Goal: Complete application form

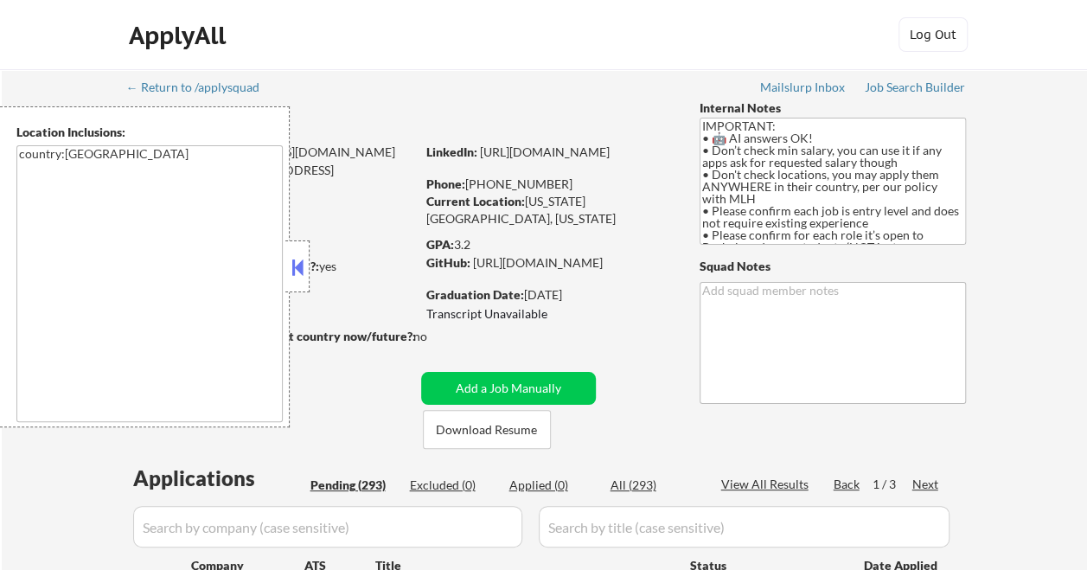
select select ""pending""
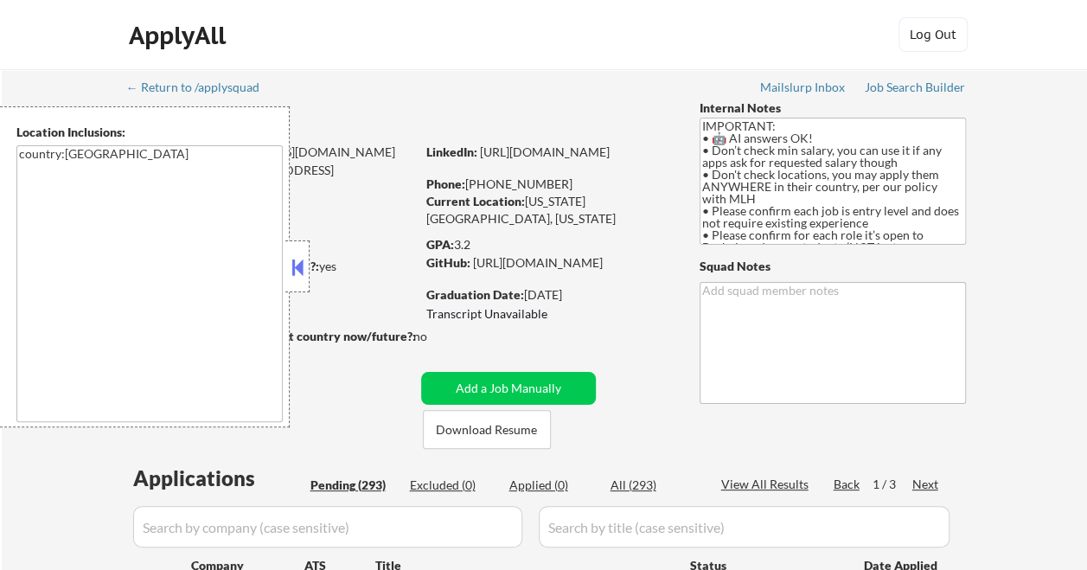
select select ""pending""
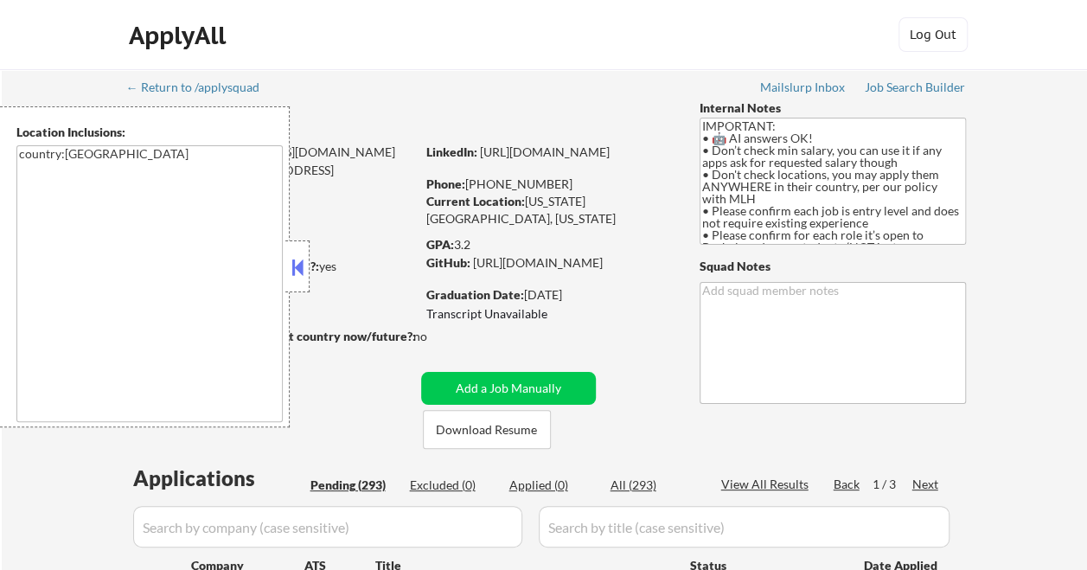
select select ""pending""
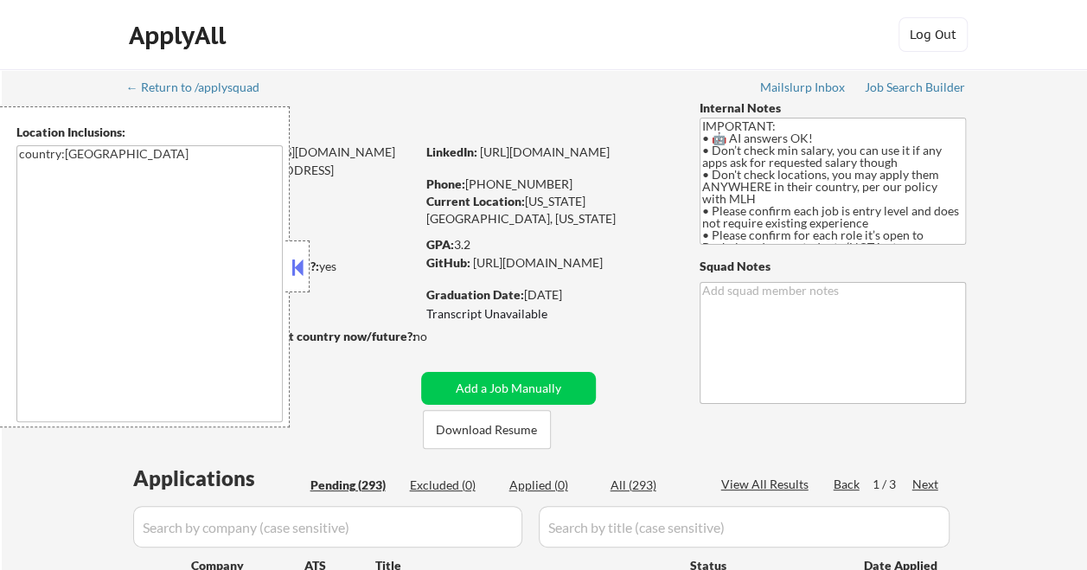
select select ""pending""
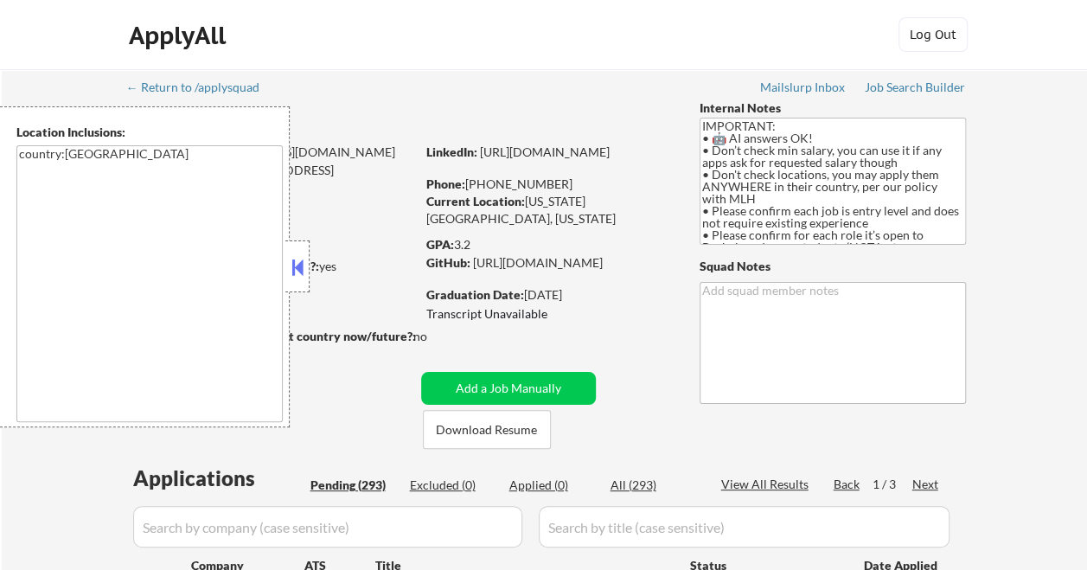
select select ""pending""
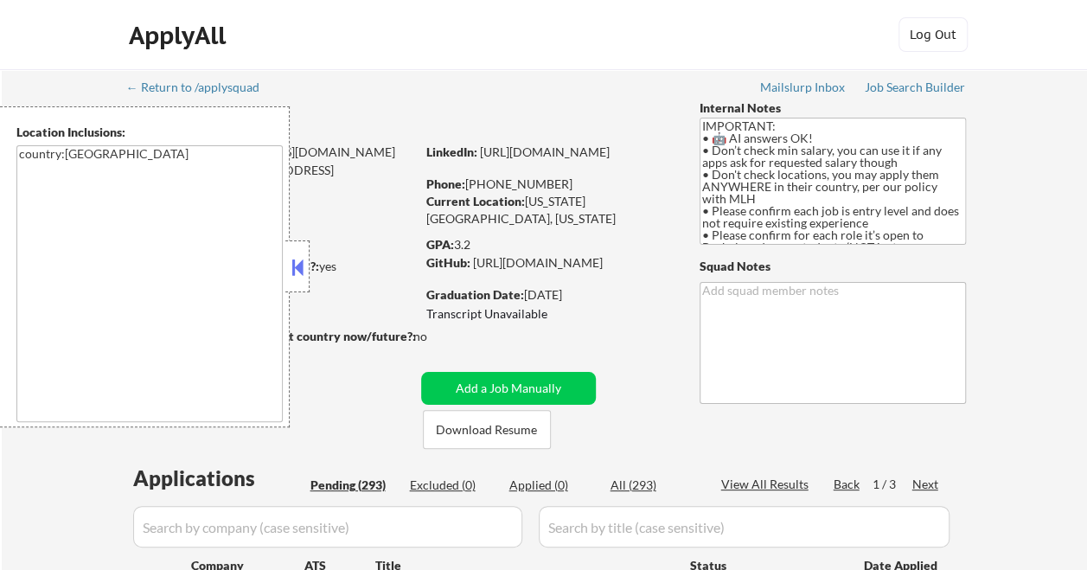
select select ""pending""
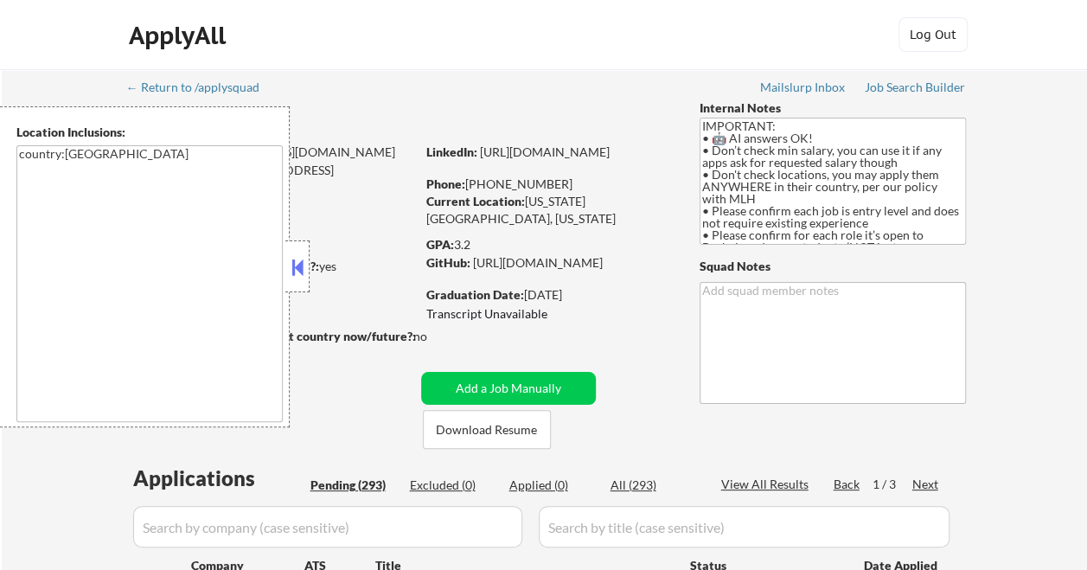
select select ""pending""
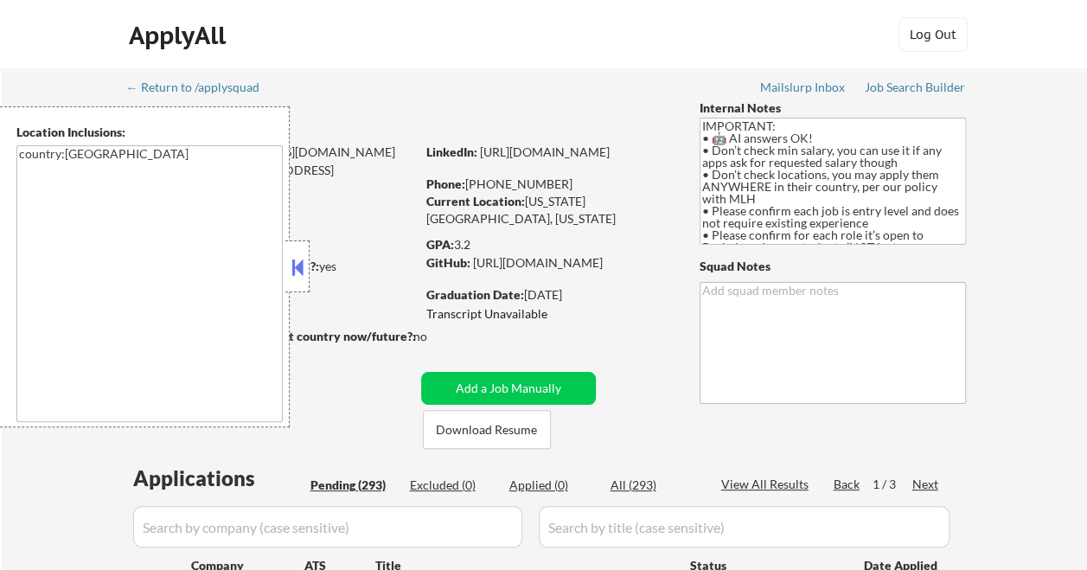
select select ""pending""
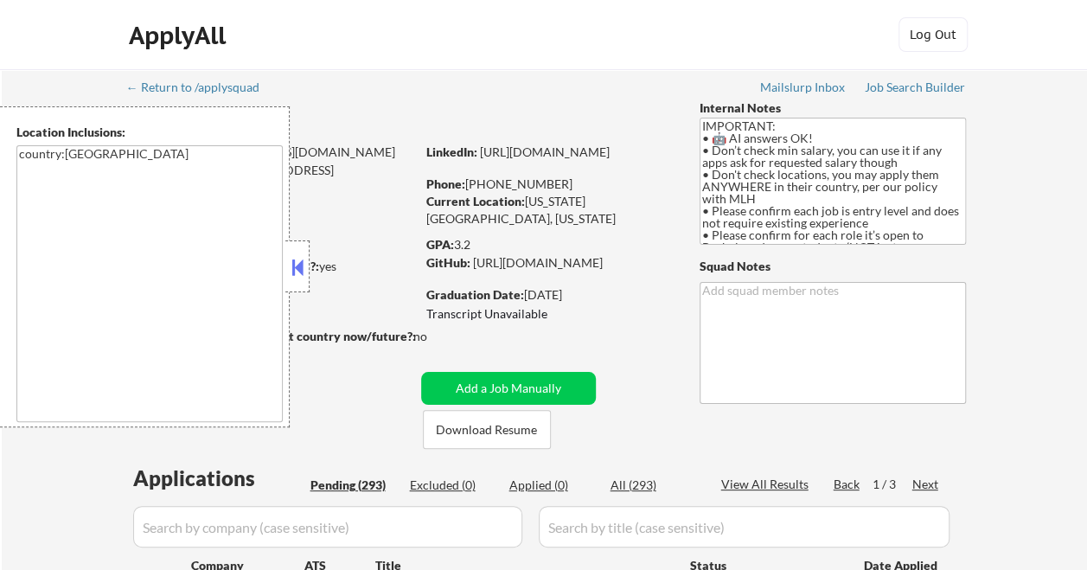
select select ""pending""
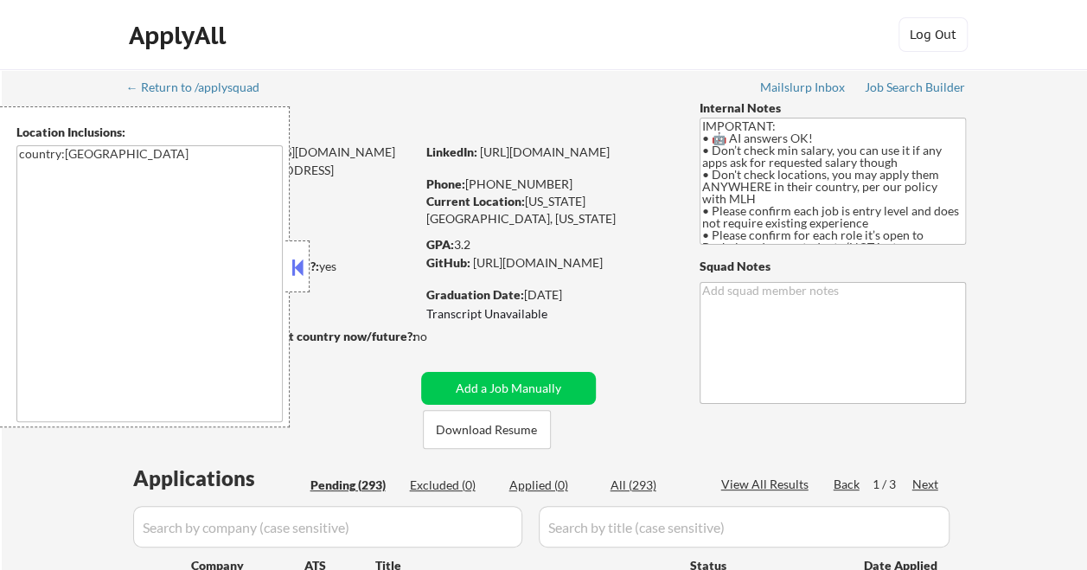
select select ""pending""
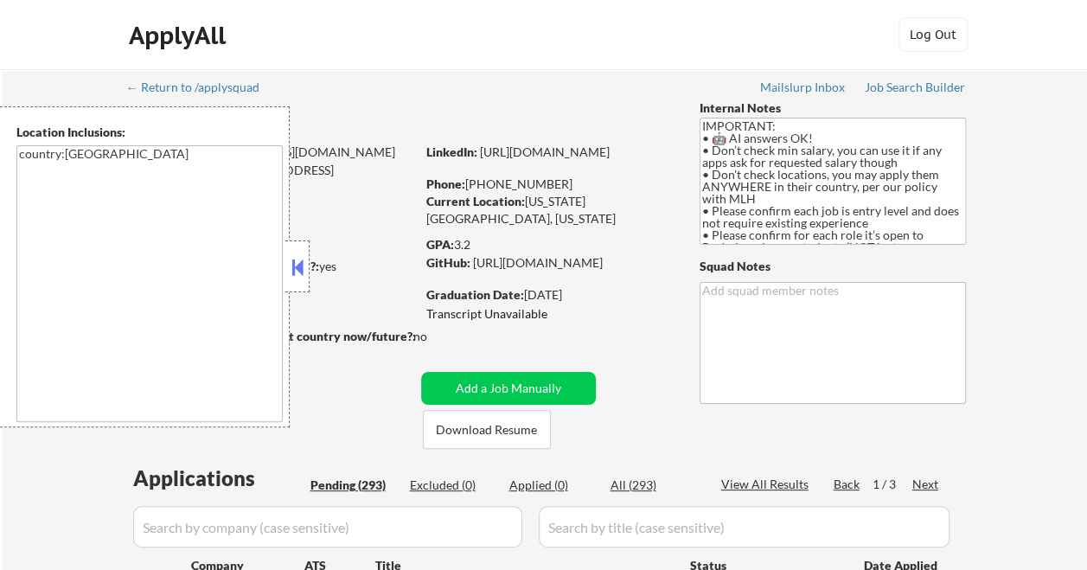
select select ""pending""
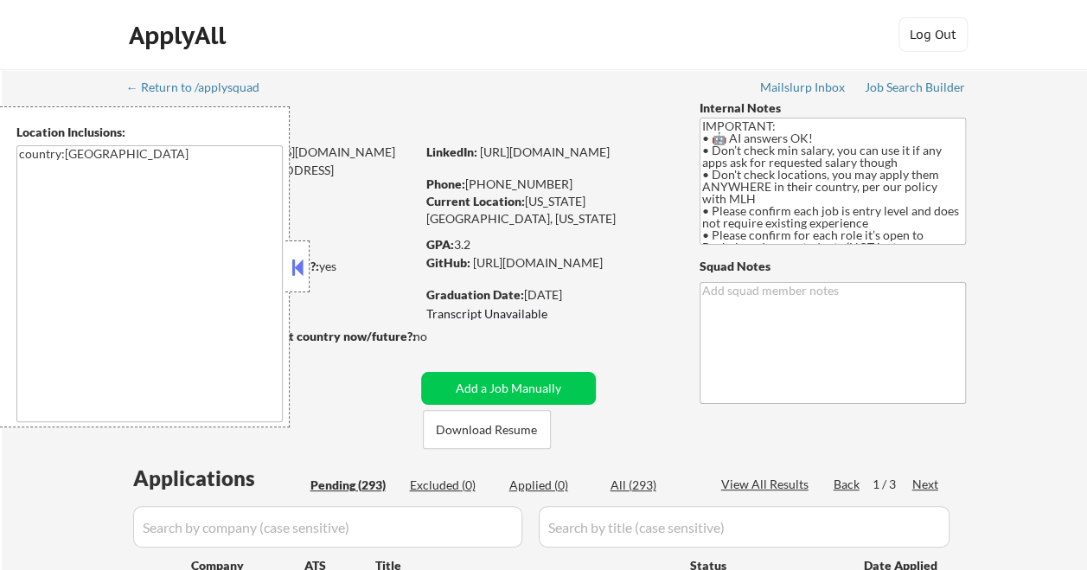
select select ""pending""
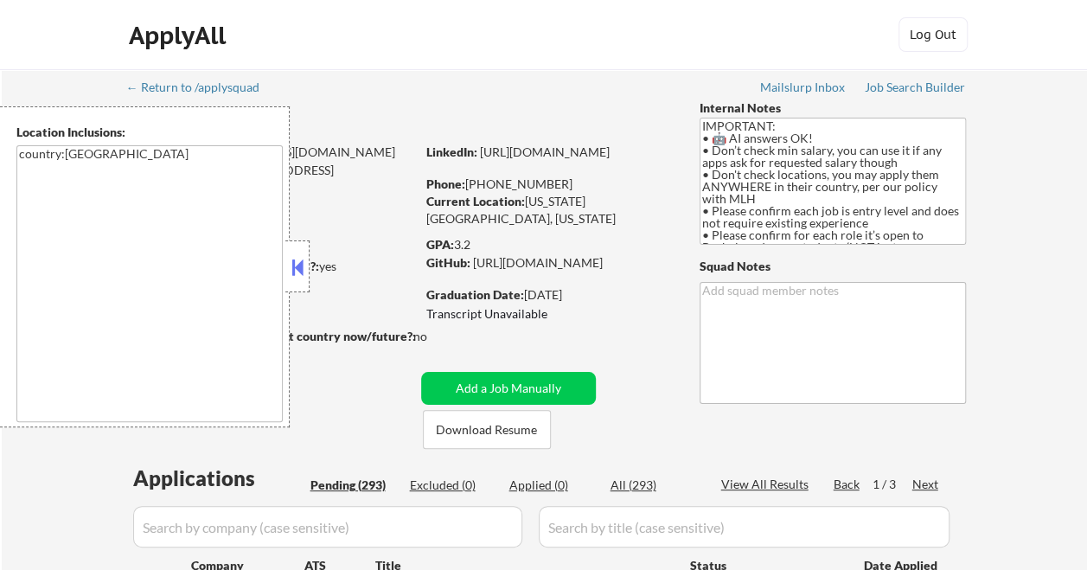
select select ""pending""
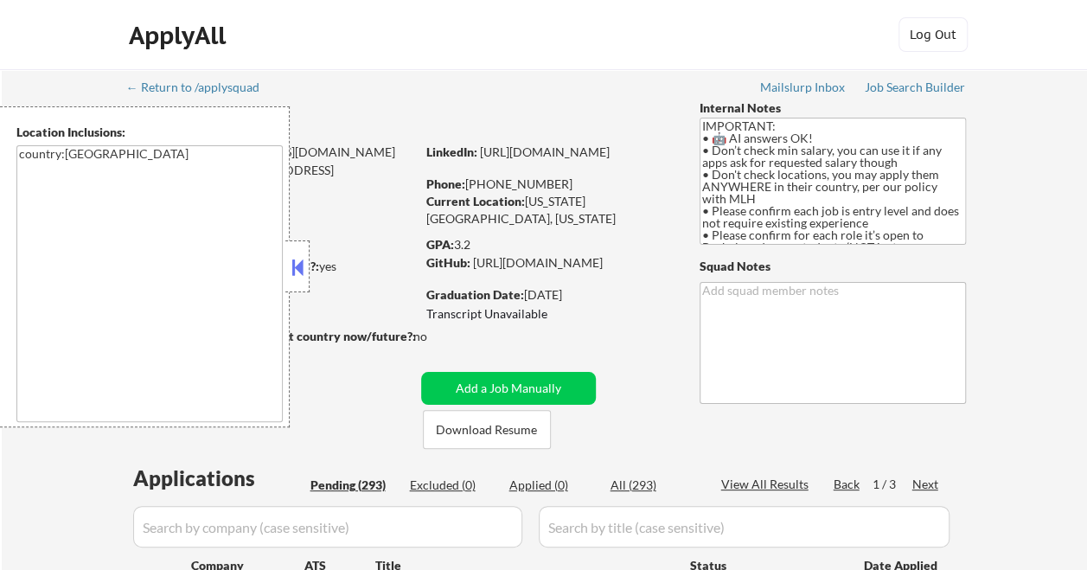
select select ""pending""
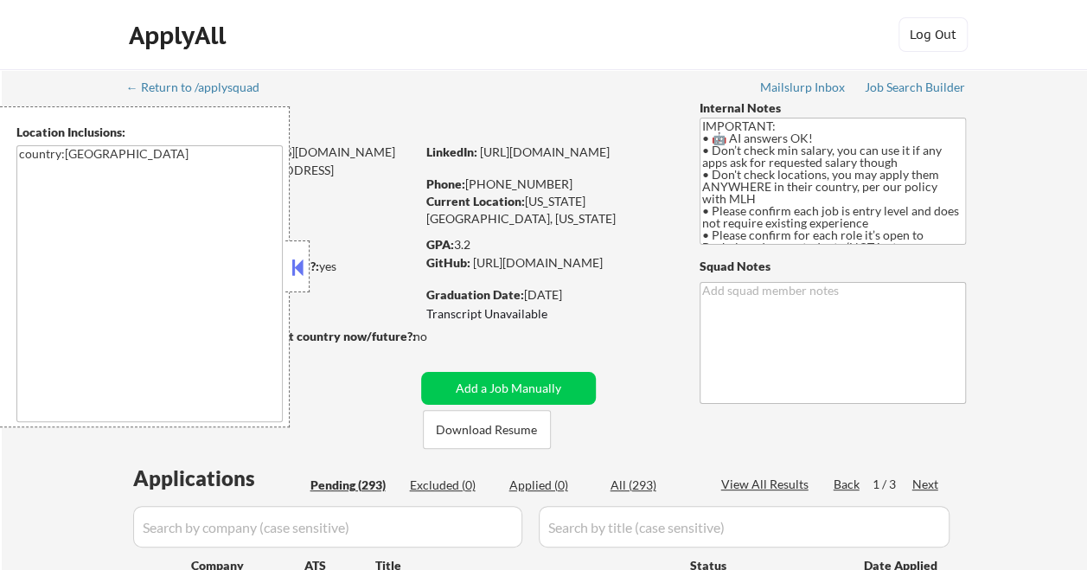
select select ""pending""
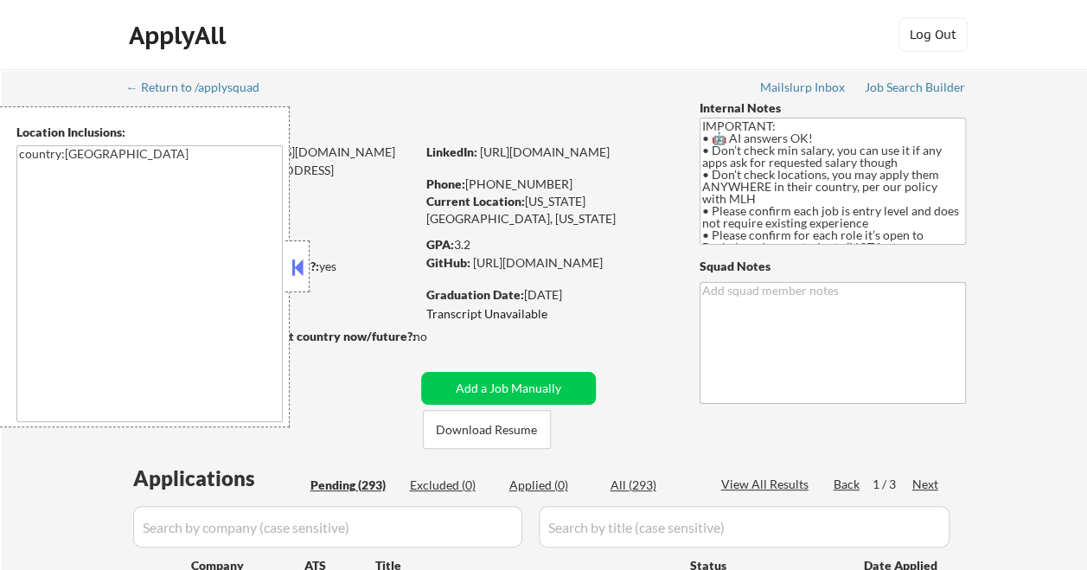
select select ""pending""
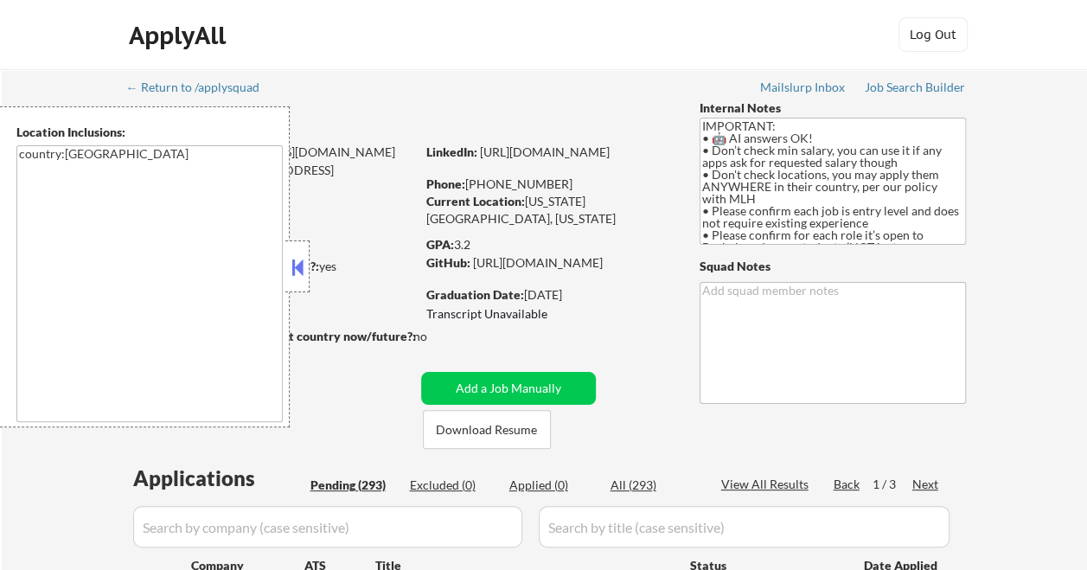
select select ""pending""
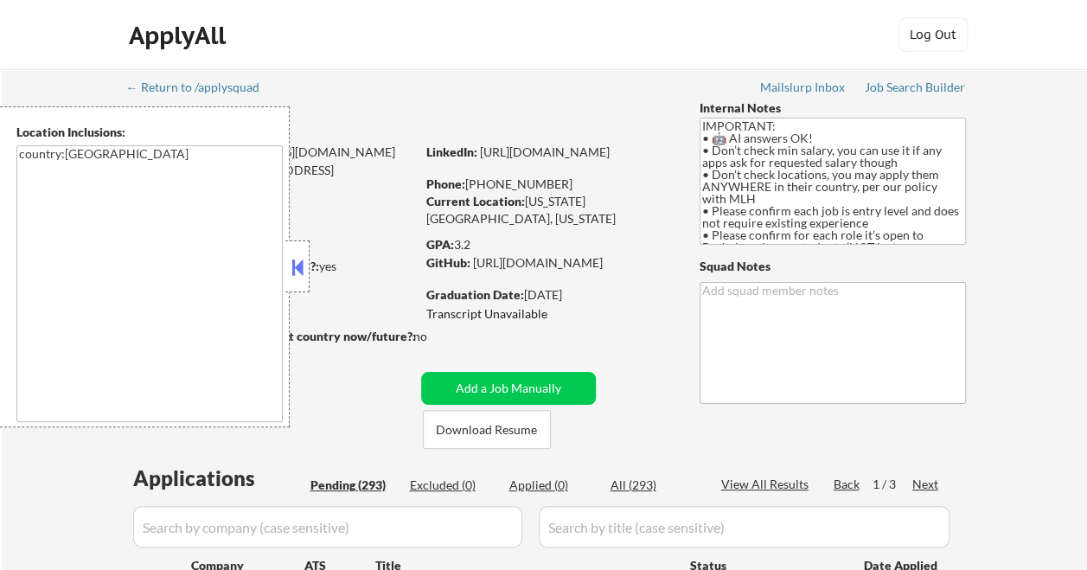
select select ""pending""
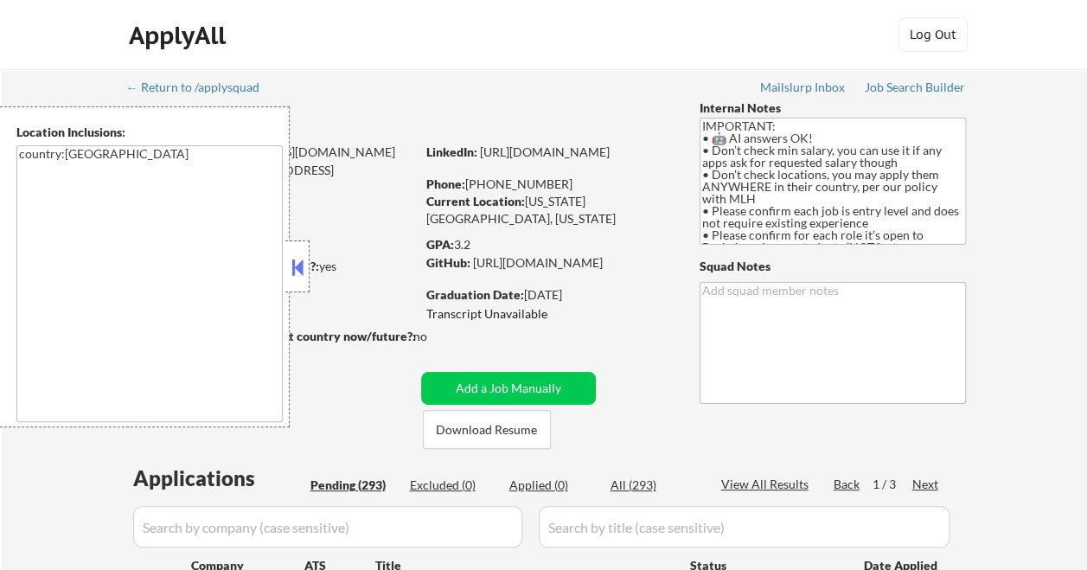
select select ""pending""
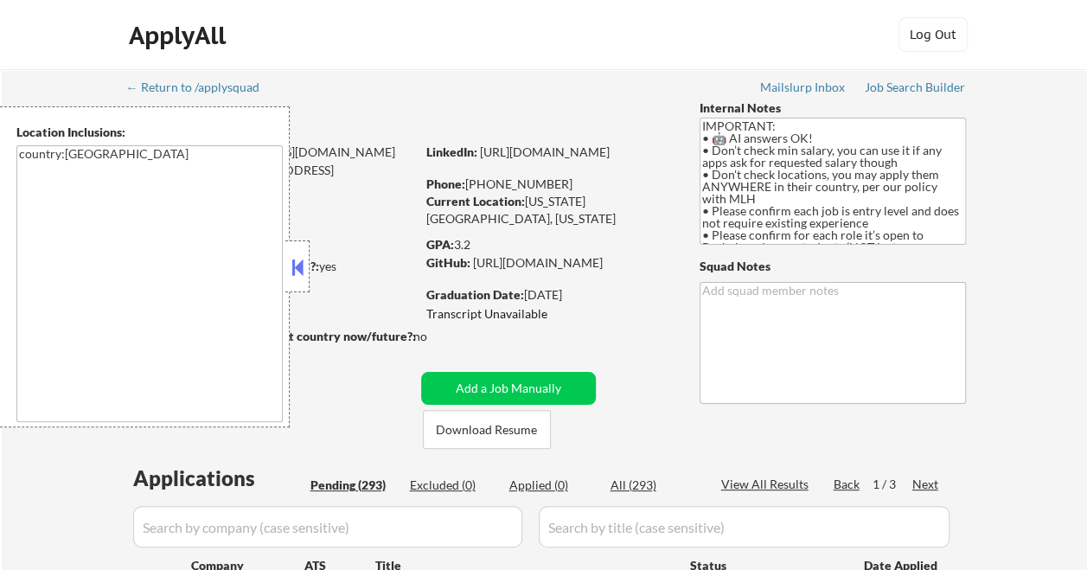
select select ""pending""
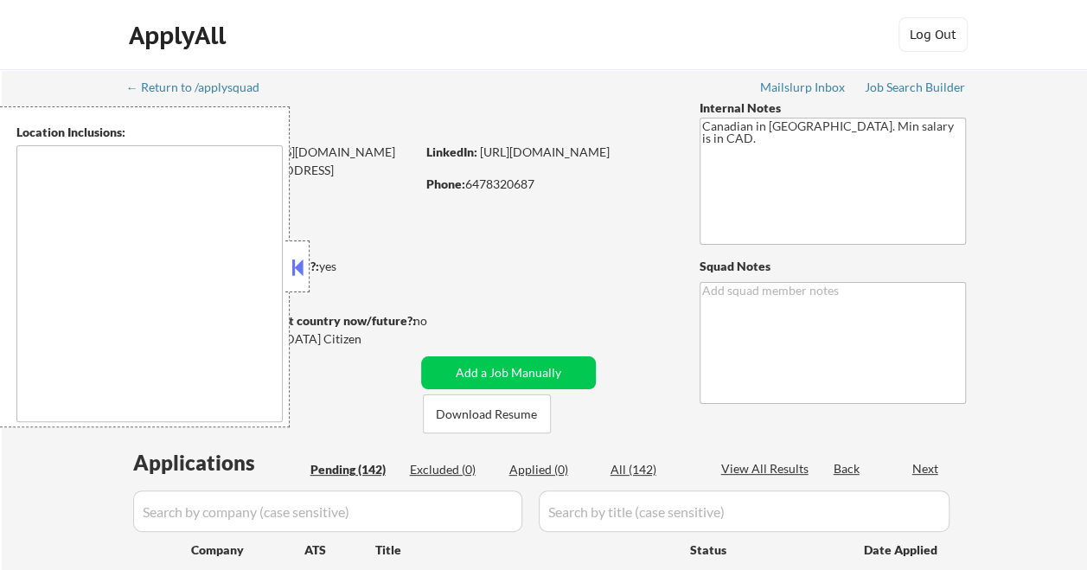
type textarea "[GEOGRAPHIC_DATA], ON [GEOGRAPHIC_DATA], ON [GEOGRAPHIC_DATA], ON [GEOGRAPHIC_D…"
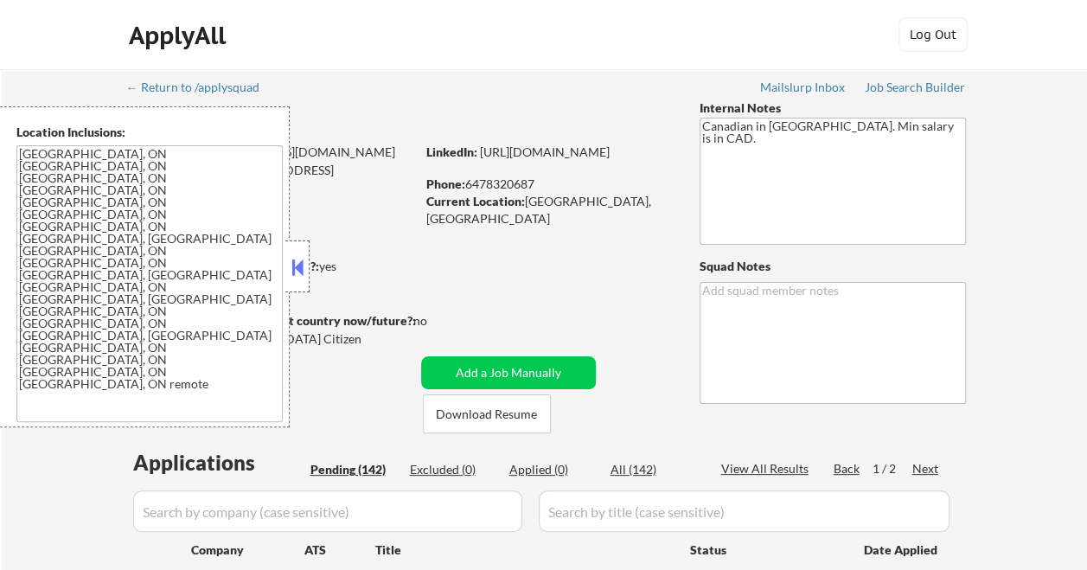
select select ""pending""
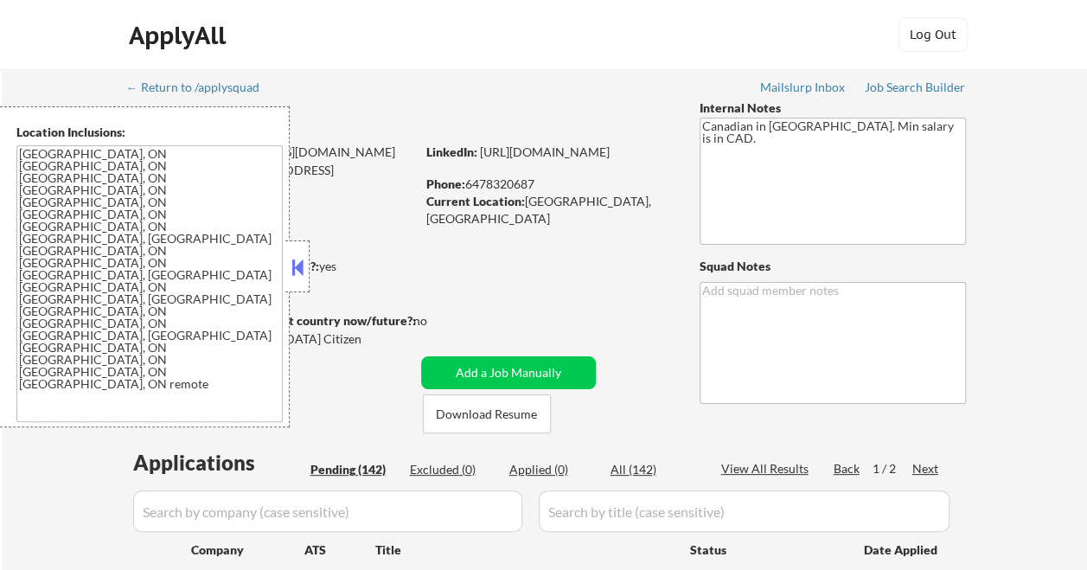
select select ""pending""
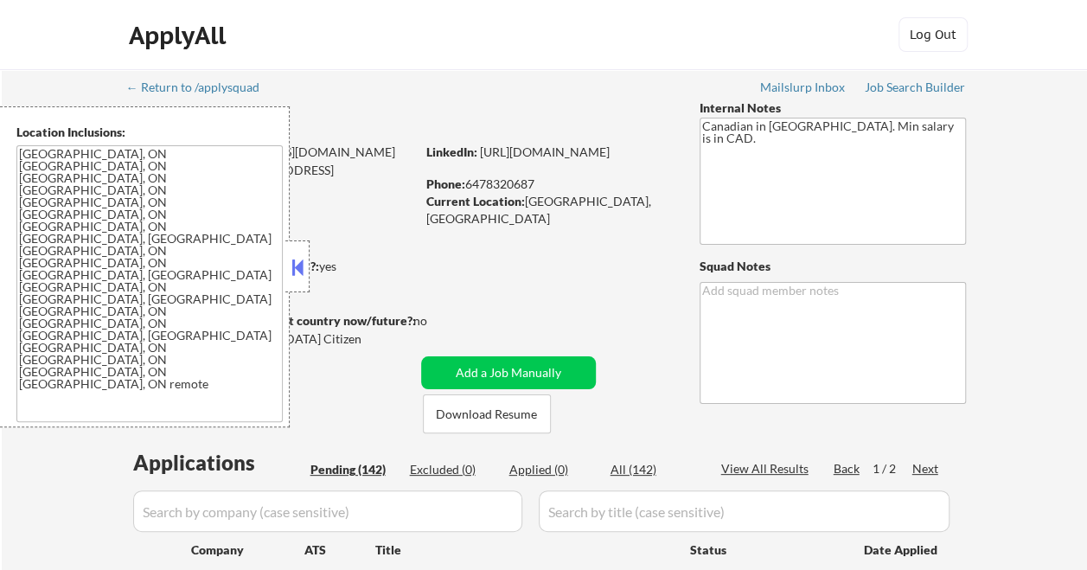
select select ""pending""
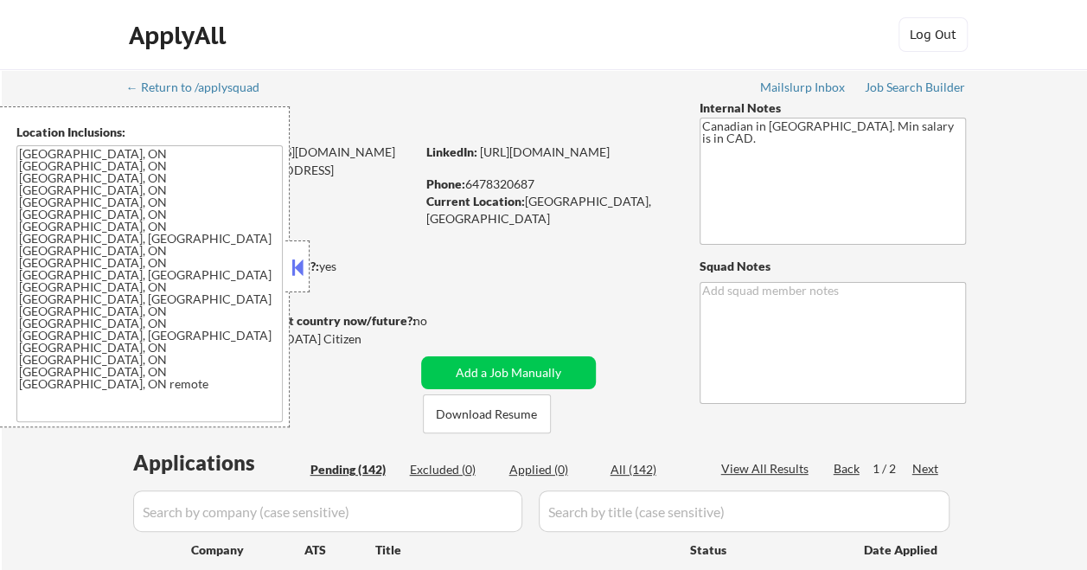
select select ""pending""
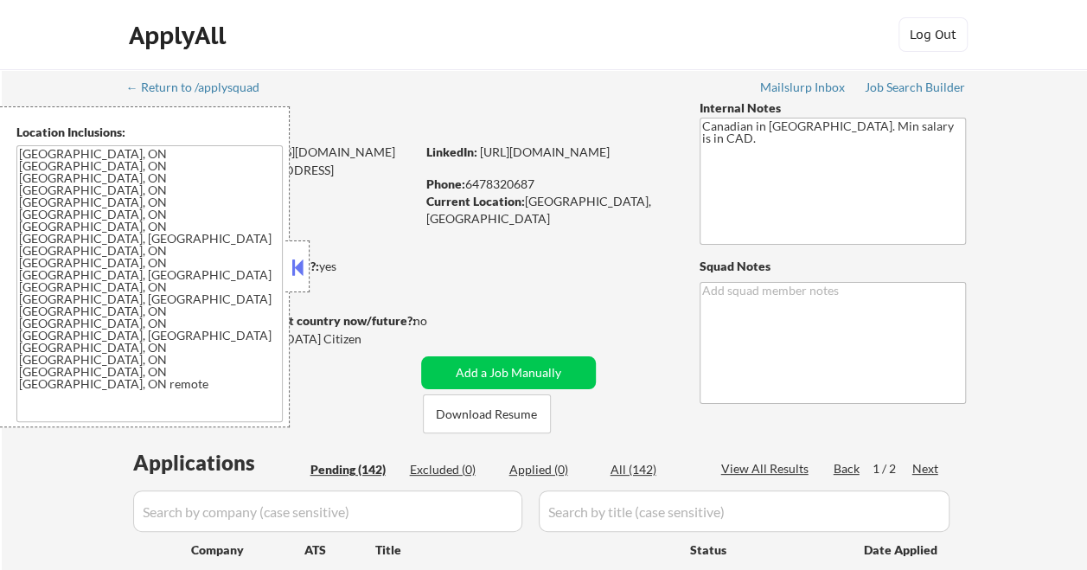
select select ""pending""
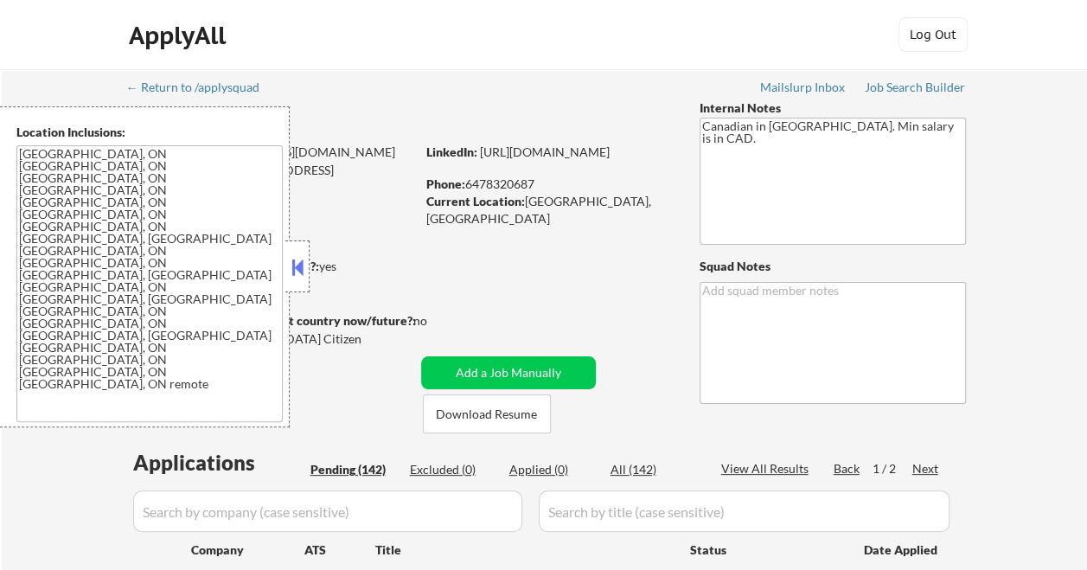
select select ""pending""
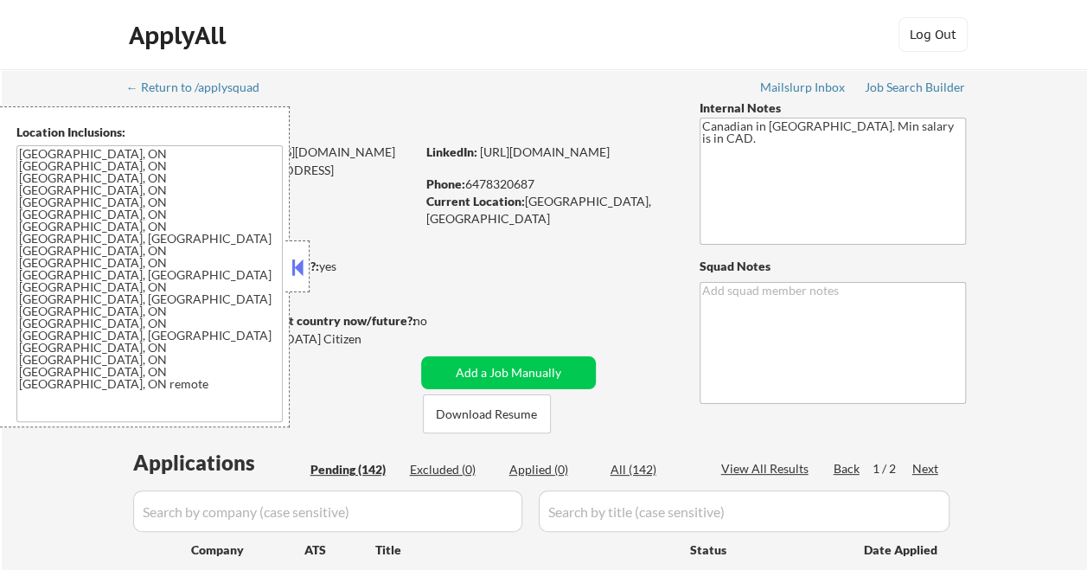
select select ""pending""
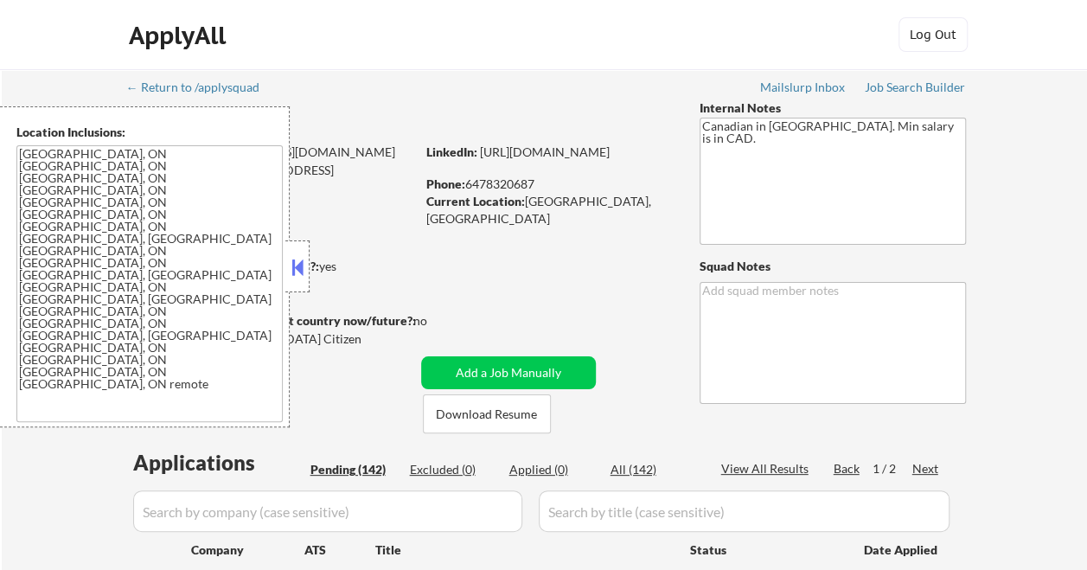
select select ""pending""
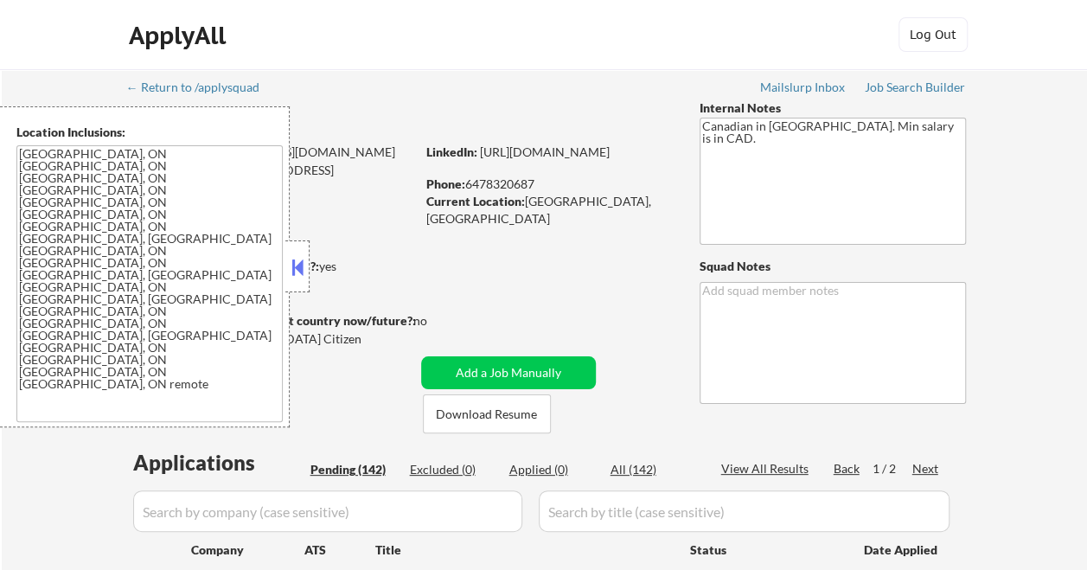
select select ""pending""
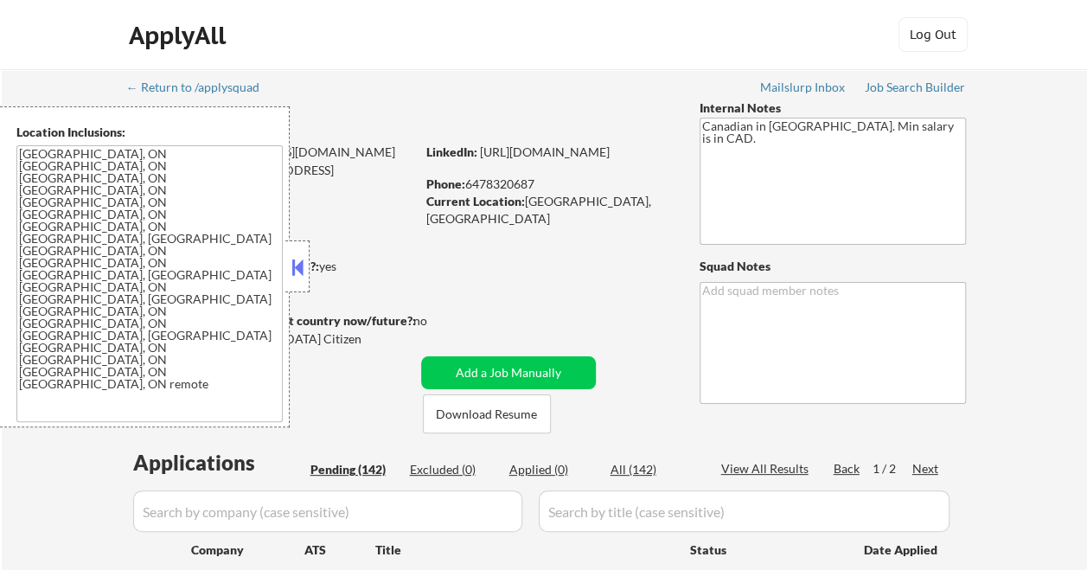
select select ""pending""
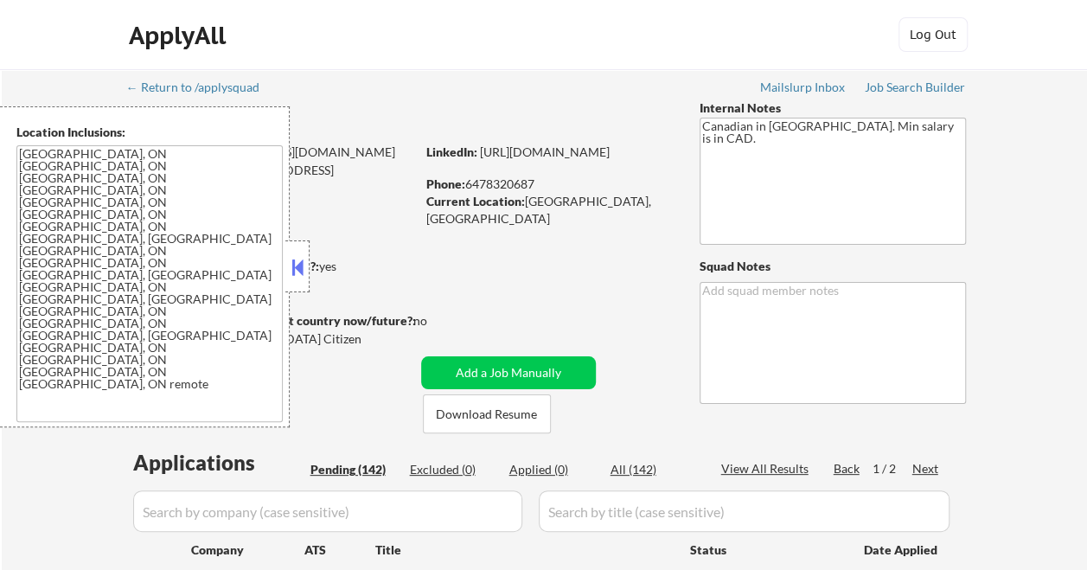
select select ""pending""
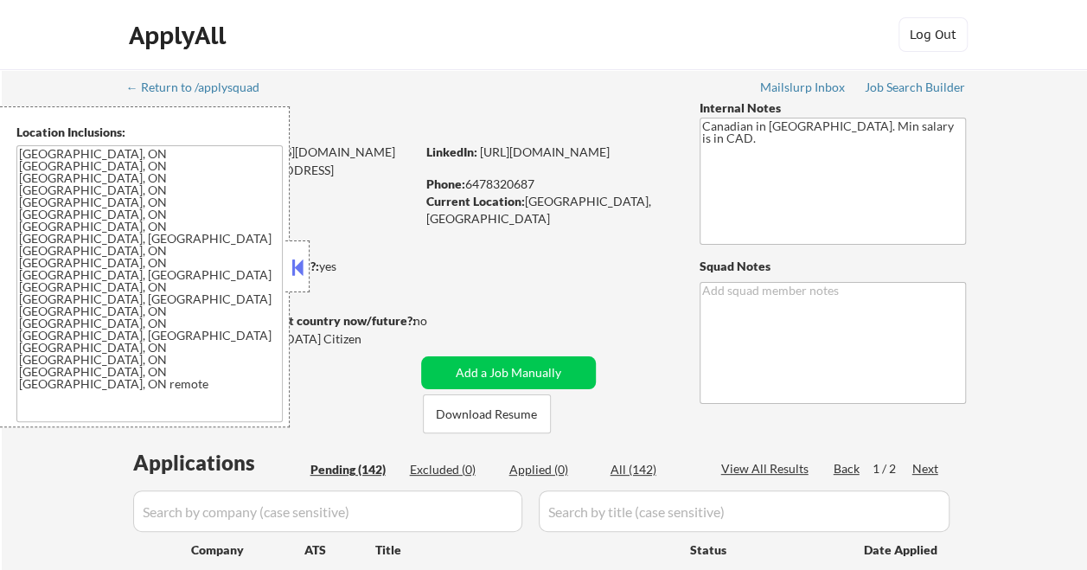
select select ""pending""
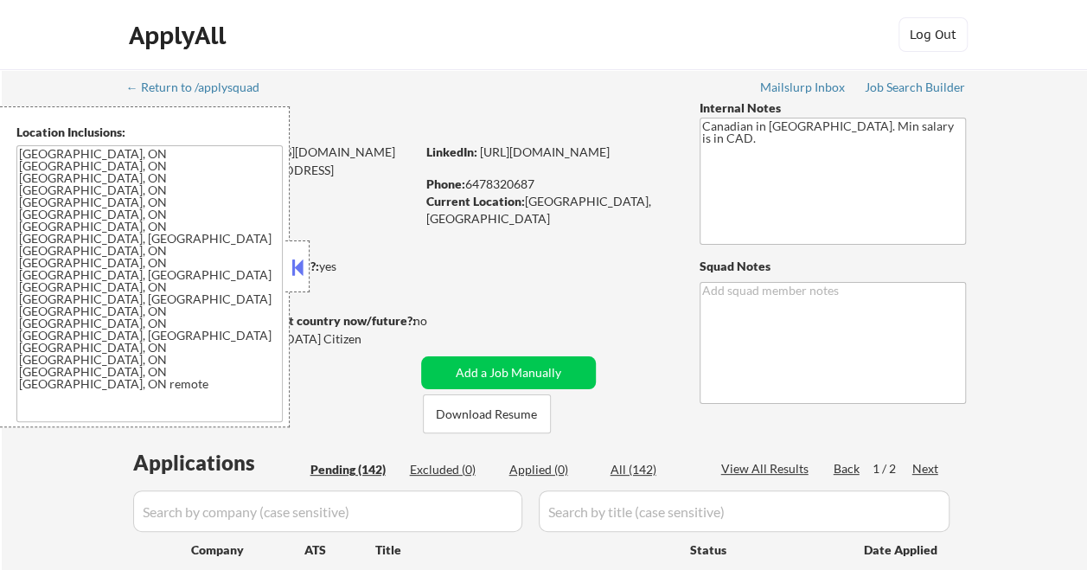
select select ""pending""
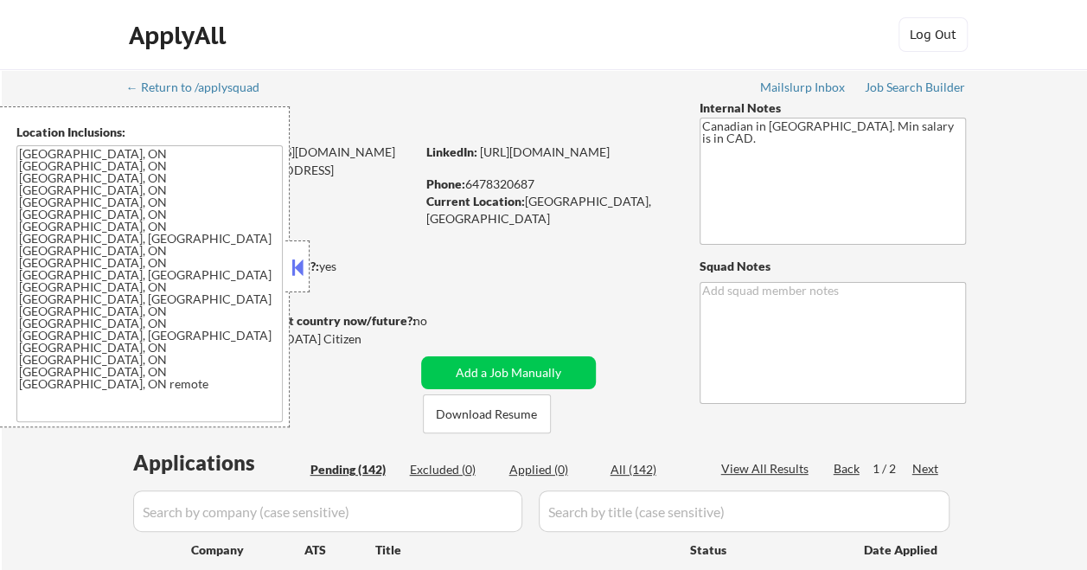
select select ""pending""
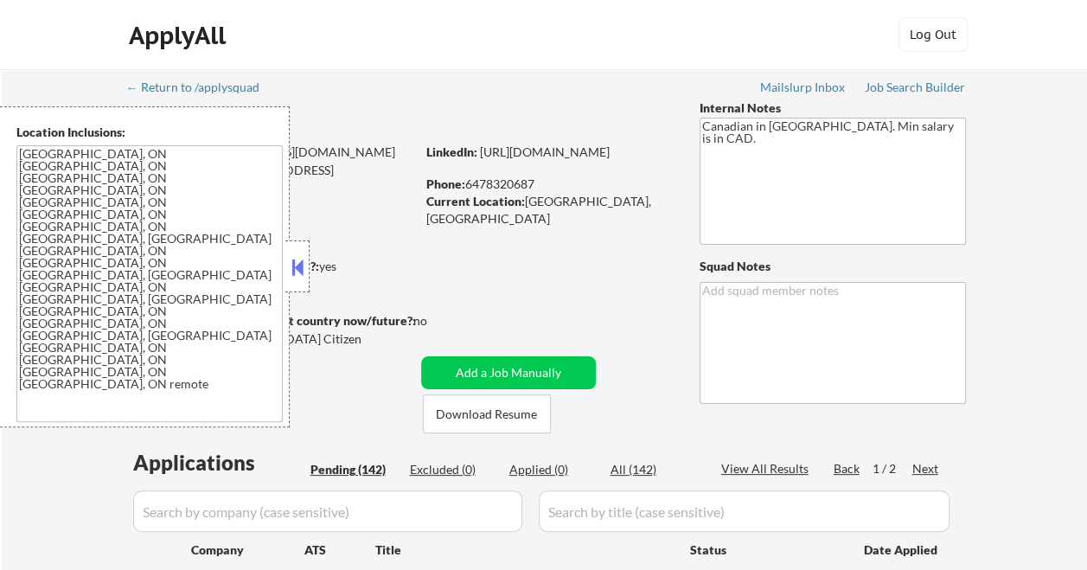
select select ""pending""
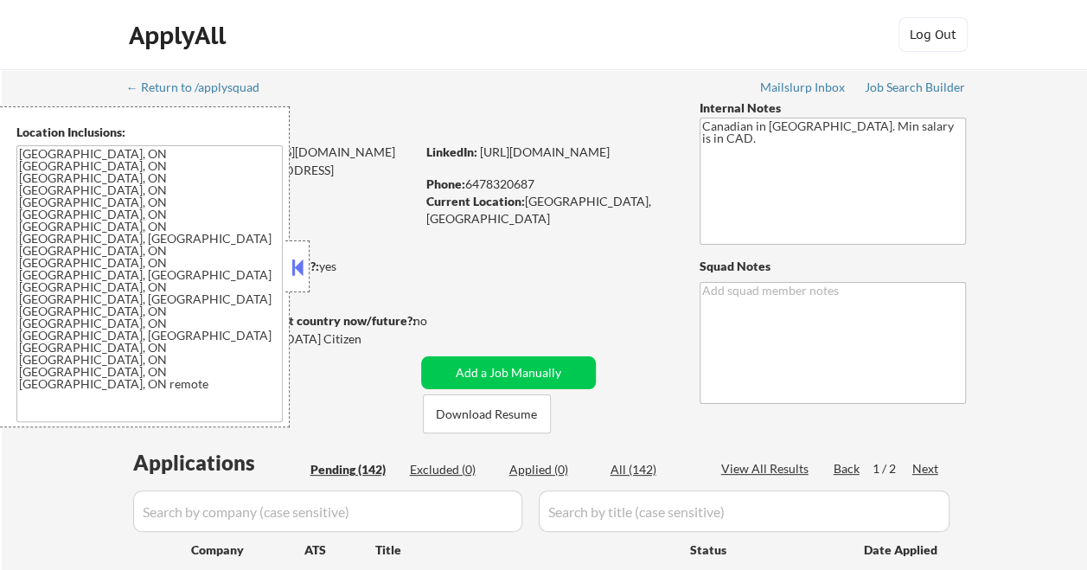
select select ""pending""
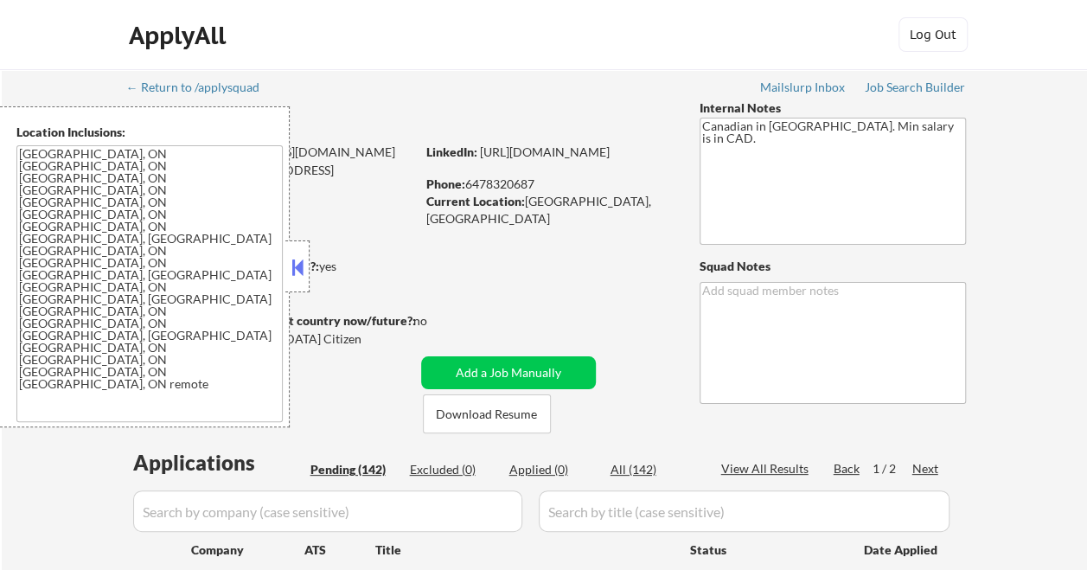
select select ""pending""
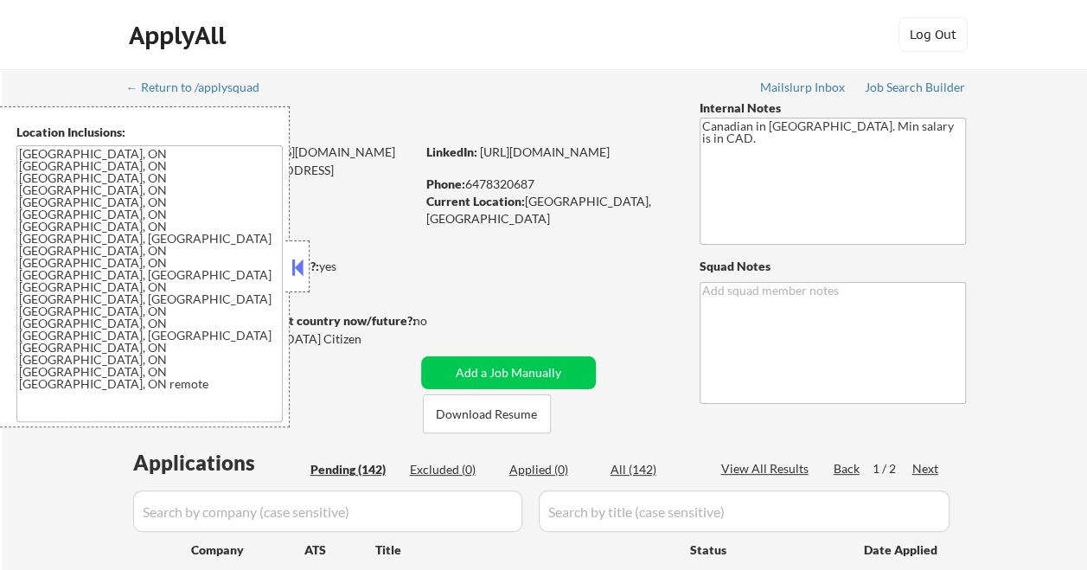
select select ""pending""
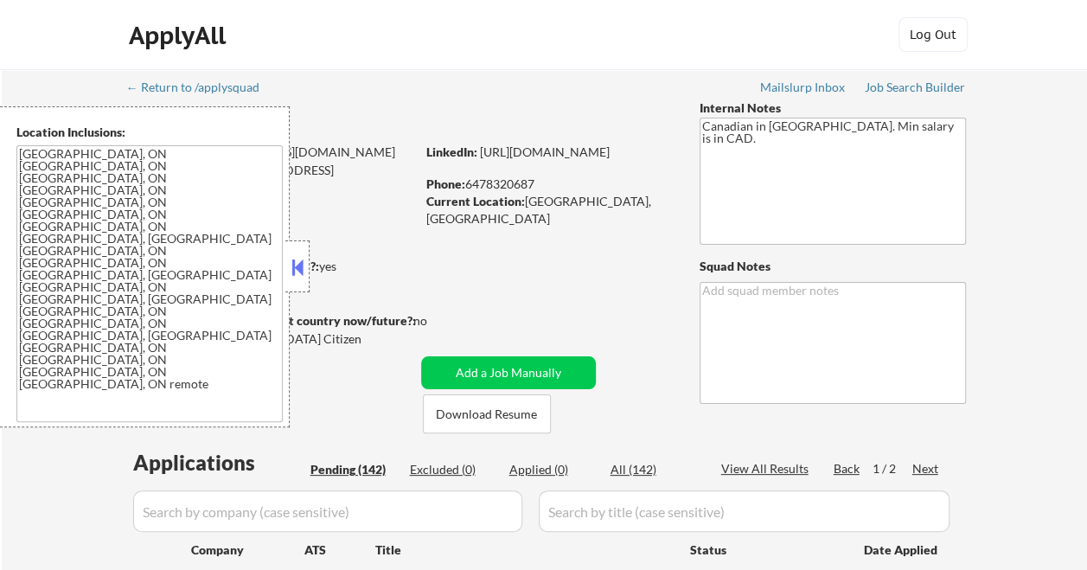
select select ""pending""
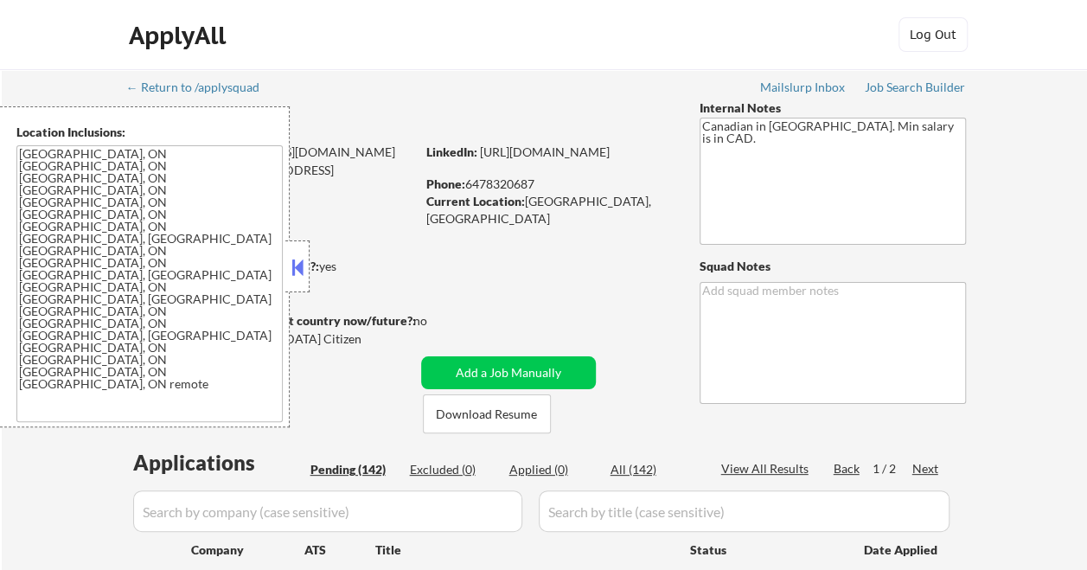
select select ""pending""
